Goal: Information Seeking & Learning: Learn about a topic

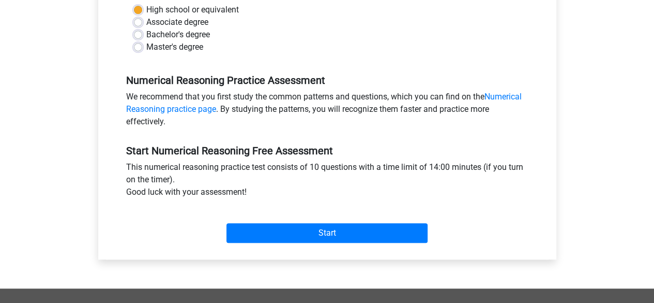
scroll to position [256, 0]
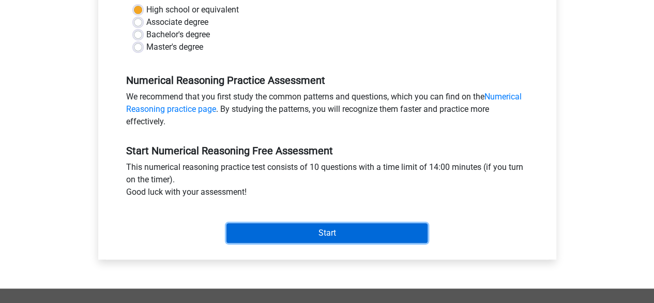
click at [365, 239] on input "Start" at bounding box center [327, 233] width 201 height 20
click at [261, 229] on input "Start" at bounding box center [327, 233] width 201 height 20
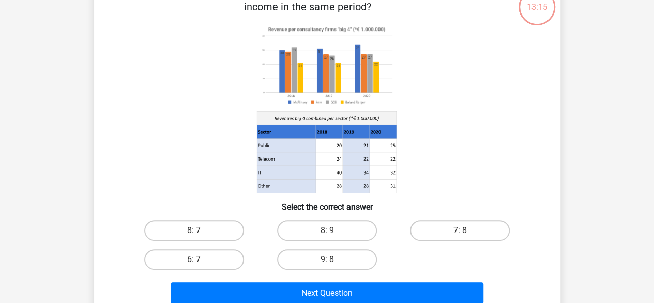
scroll to position [103, 0]
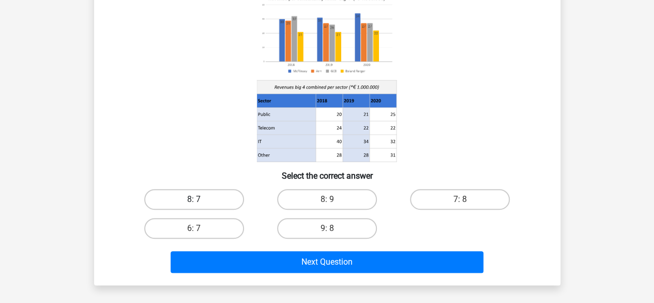
click at [215, 205] on label "8: 7" at bounding box center [194, 199] width 100 height 21
click at [201, 205] on input "8: 7" at bounding box center [197, 202] width 7 height 7
radio input "true"
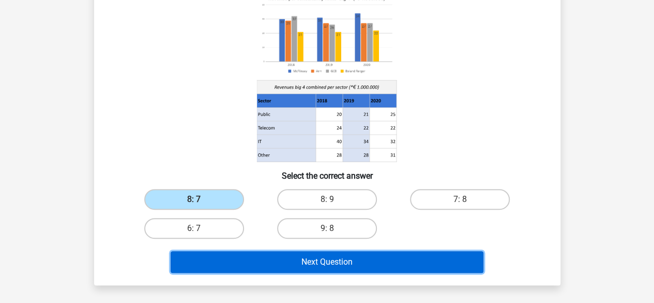
click at [320, 270] on button "Next Question" at bounding box center [327, 262] width 313 height 22
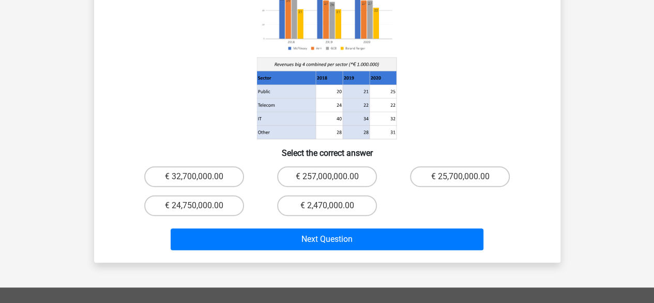
scroll to position [162, 0]
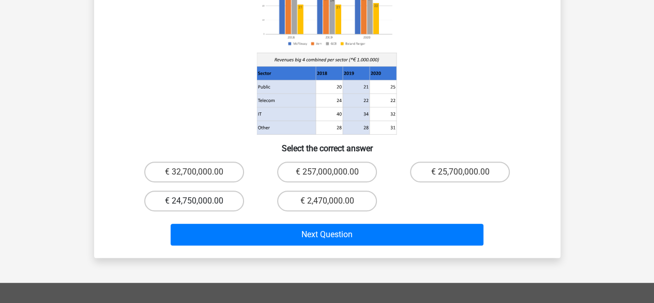
click at [212, 190] on label "€ 24,750,000.00" at bounding box center [194, 200] width 100 height 21
click at [201, 201] on input "€ 24,750,000.00" at bounding box center [197, 204] width 7 height 7
radio input "true"
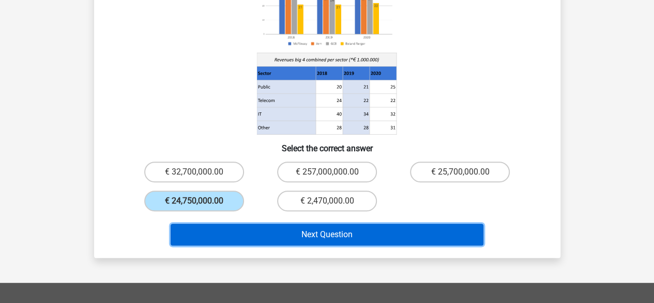
click at [293, 226] on button "Next Question" at bounding box center [327, 234] width 313 height 22
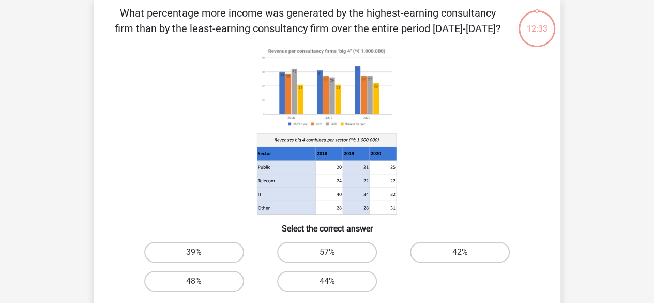
scroll to position [48, 0]
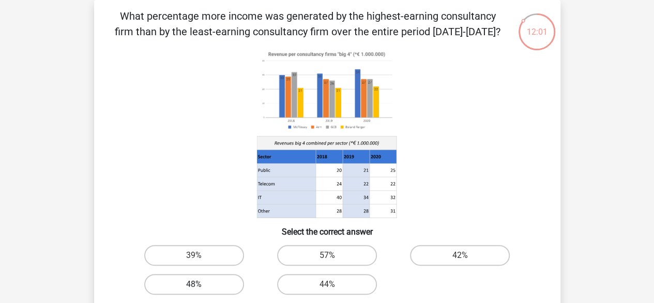
click at [212, 282] on label "48%" at bounding box center [194, 284] width 100 height 21
click at [201, 284] on input "48%" at bounding box center [197, 287] width 7 height 7
radio input "true"
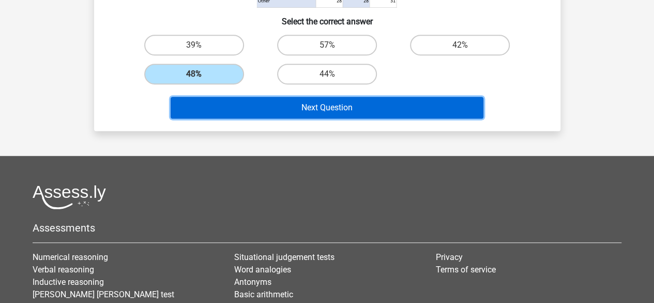
click at [435, 104] on button "Next Question" at bounding box center [327, 108] width 313 height 22
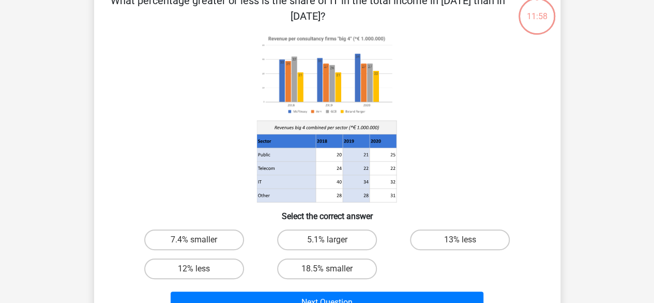
scroll to position [48, 0]
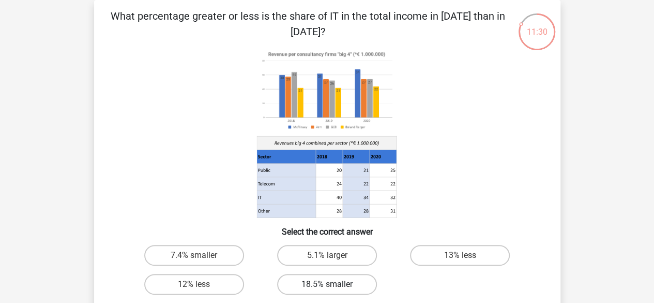
click at [309, 275] on label "18.5% smaller" at bounding box center [327, 284] width 100 height 21
click at [327, 284] on input "18.5% smaller" at bounding box center [330, 287] width 7 height 7
radio input "true"
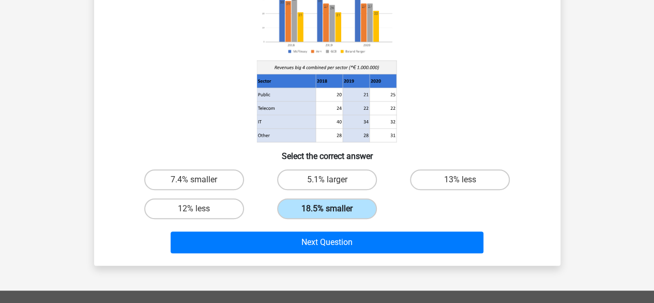
scroll to position [157, 0]
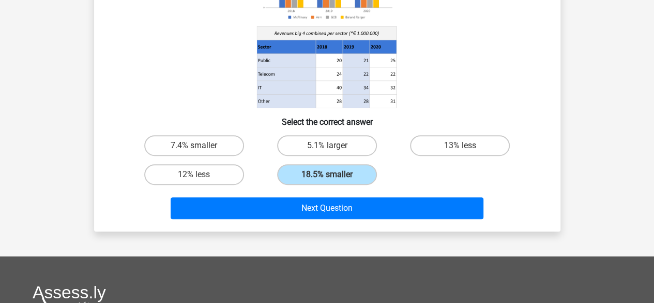
click at [360, 219] on div "Next Question" at bounding box center [327, 210] width 399 height 26
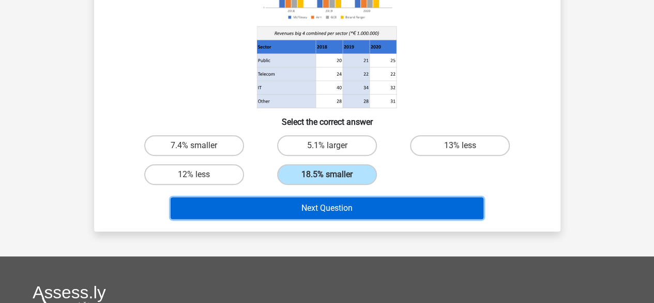
click at [377, 213] on button "Next Question" at bounding box center [327, 208] width 313 height 22
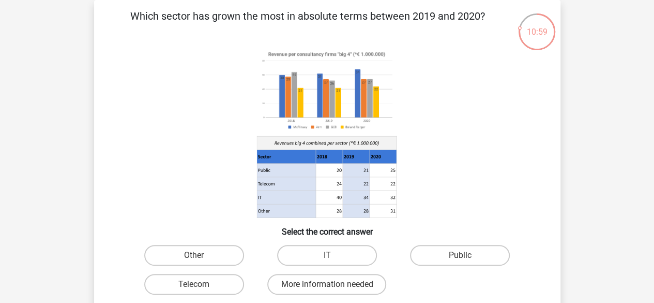
scroll to position [69, 0]
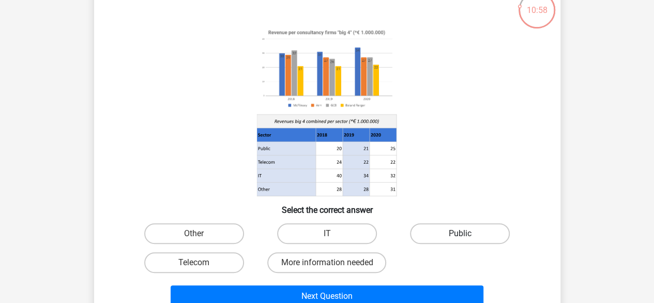
click at [443, 227] on label "Public" at bounding box center [460, 233] width 100 height 21
click at [460, 233] on input "Public" at bounding box center [463, 236] width 7 height 7
radio input "true"
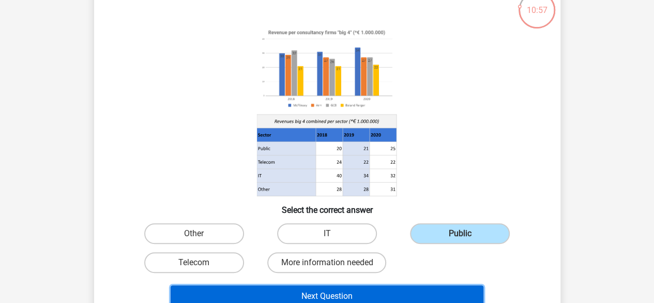
click at [419, 295] on button "Next Question" at bounding box center [327, 296] width 313 height 22
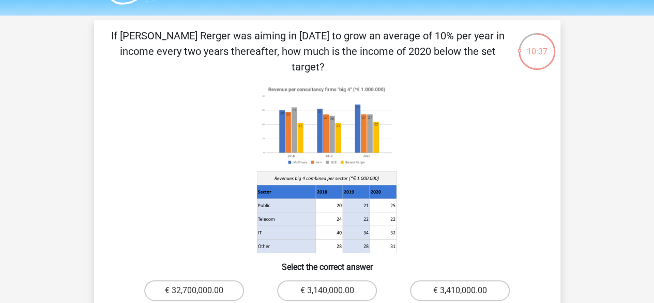
scroll to position [26, 0]
